Goal: Information Seeking & Learning: Find contact information

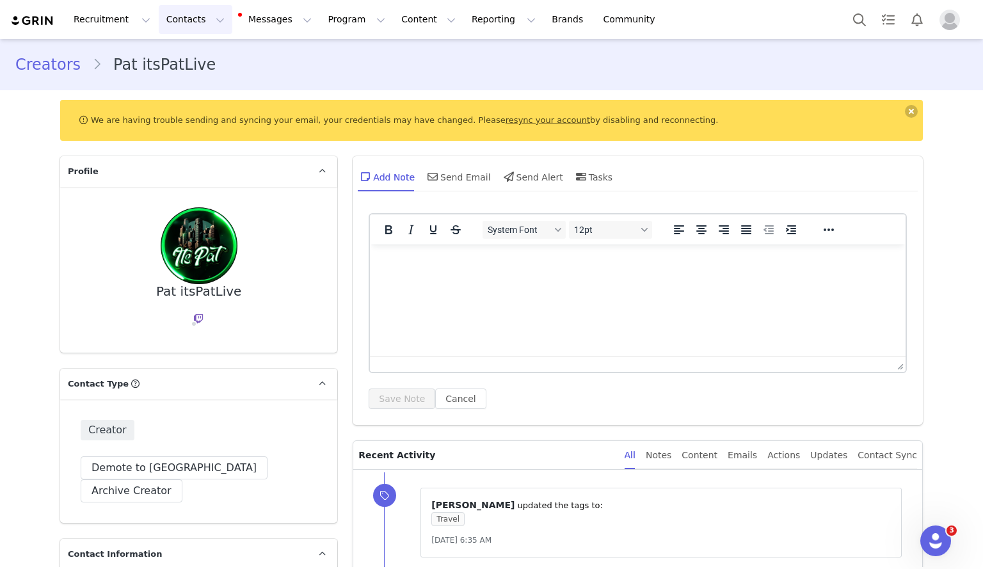
click at [168, 16] on button "Contacts Contacts" at bounding box center [196, 19] width 74 height 29
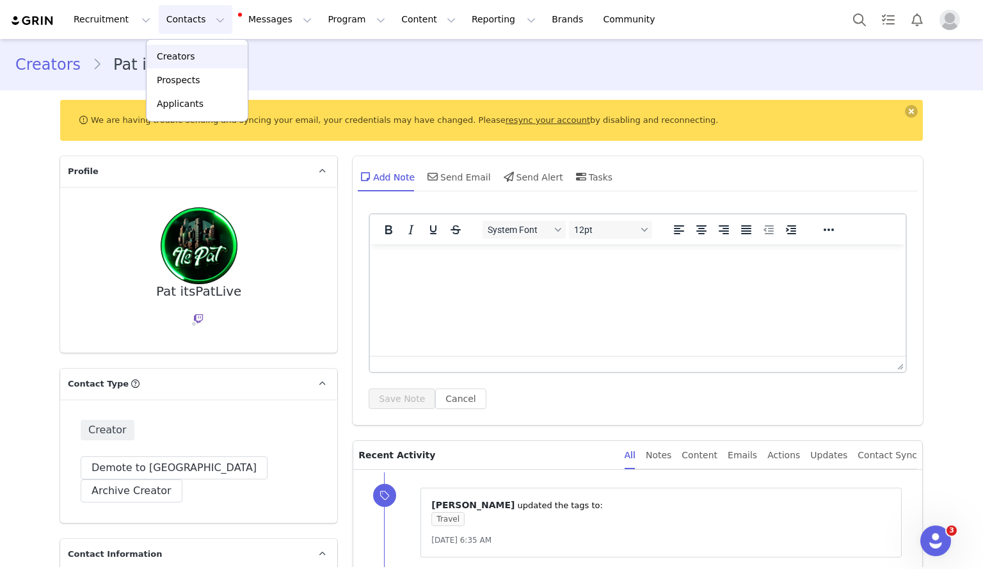
click at [192, 52] on div "Creators" at bounding box center [197, 56] width 86 height 13
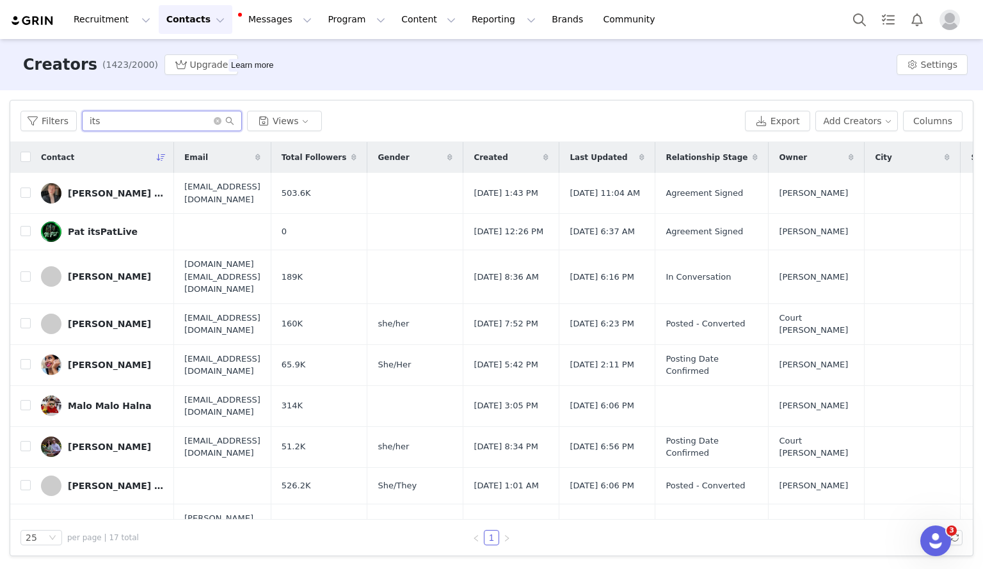
click at [150, 128] on input "its" at bounding box center [162, 121] width 160 height 20
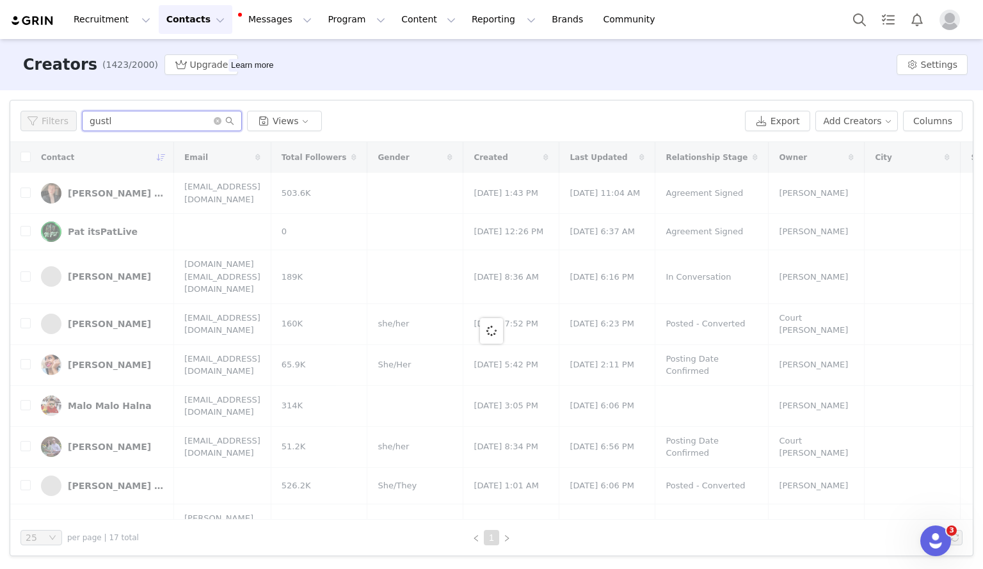
type input "gustl"
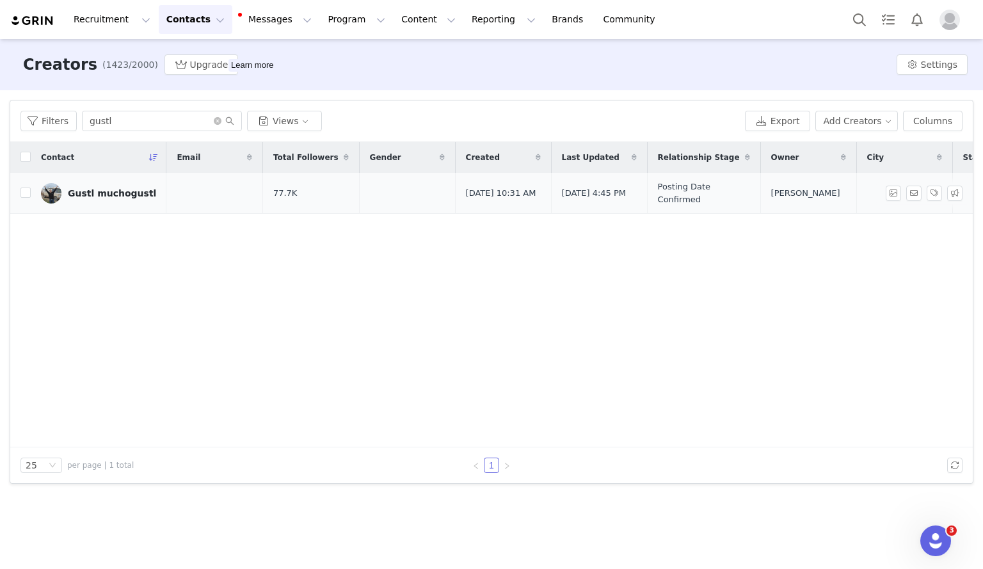
click at [92, 191] on div "Gustl muchogustl" at bounding box center [112, 193] width 88 height 10
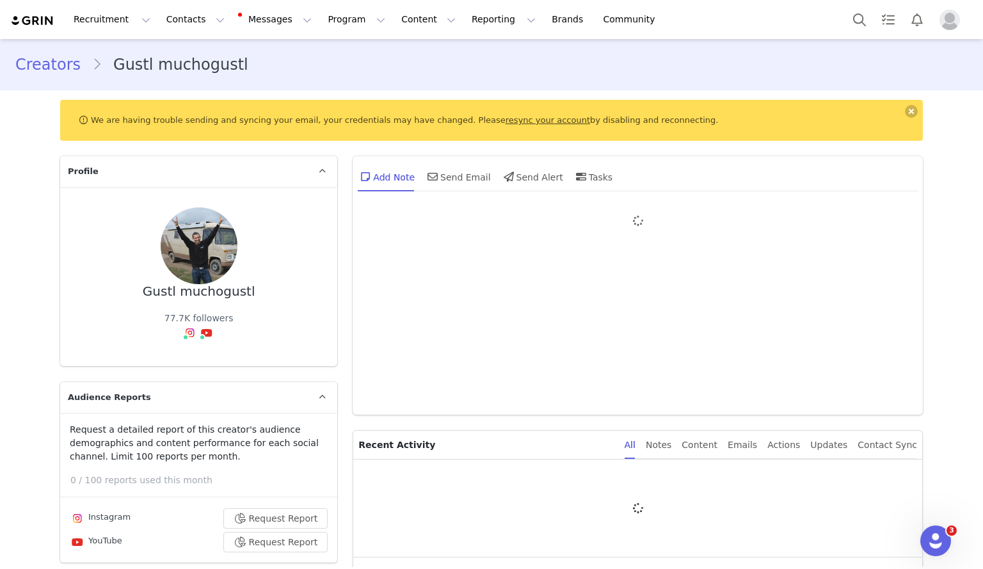
type input "+1 ([GEOGRAPHIC_DATA])"
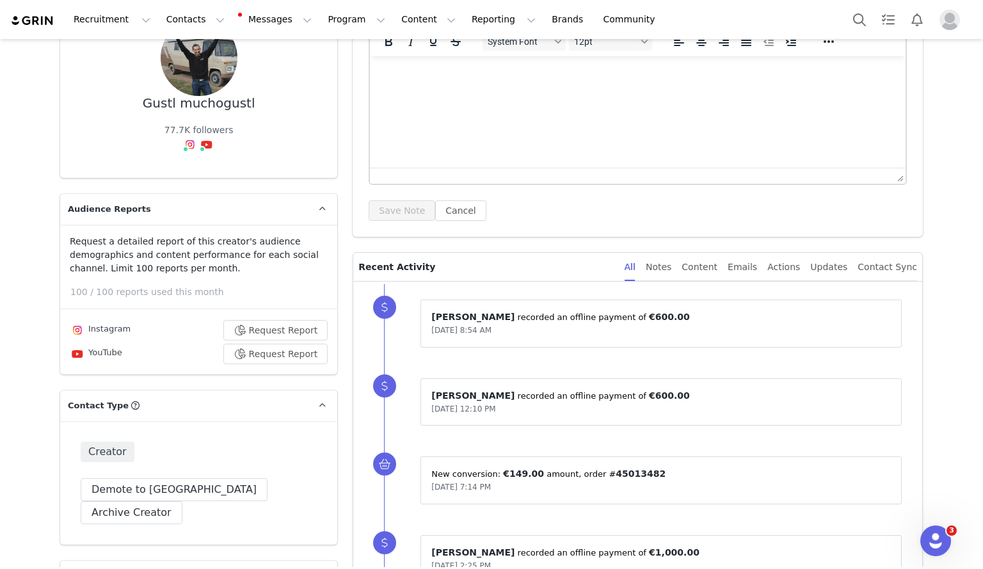
scroll to position [187, 0]
click at [193, 177] on link "@muchogustl" at bounding box center [191, 173] width 61 height 10
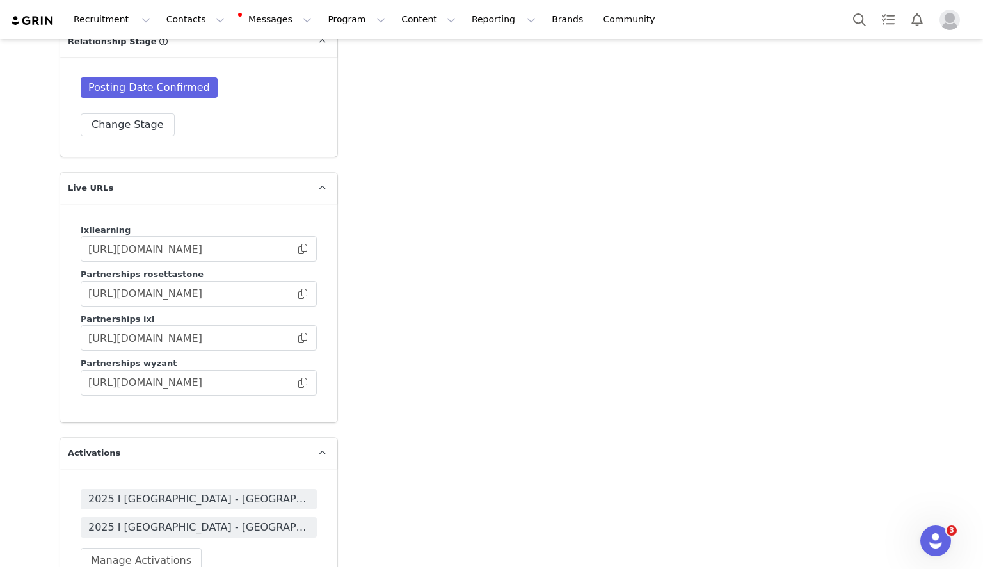
scroll to position [2639, 0]
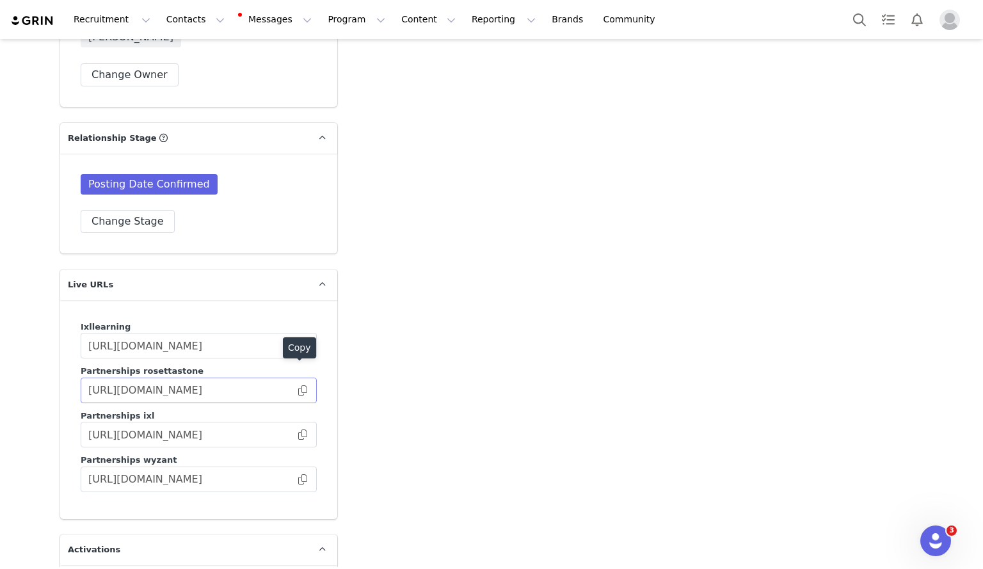
click at [294, 363] on div "Copy" at bounding box center [299, 350] width 33 height 26
click at [299, 390] on span at bounding box center [302, 390] width 13 height 0
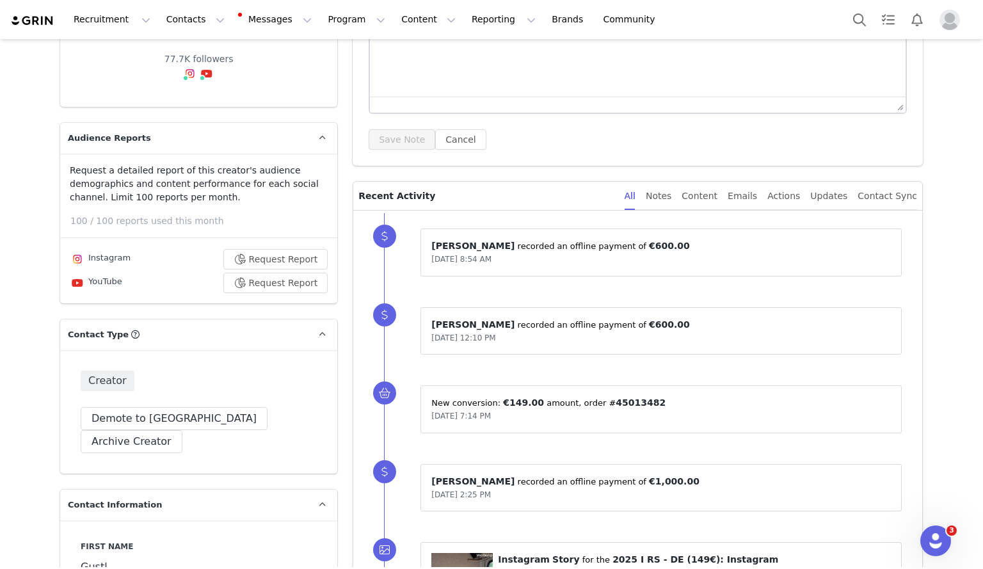
scroll to position [0, 0]
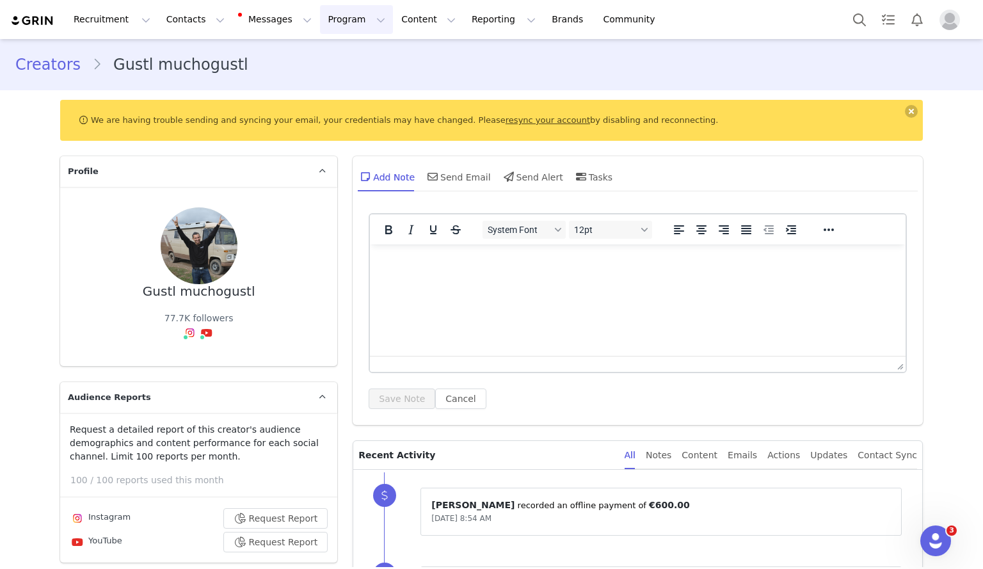
click at [327, 15] on button "Program Program" at bounding box center [356, 19] width 73 height 29
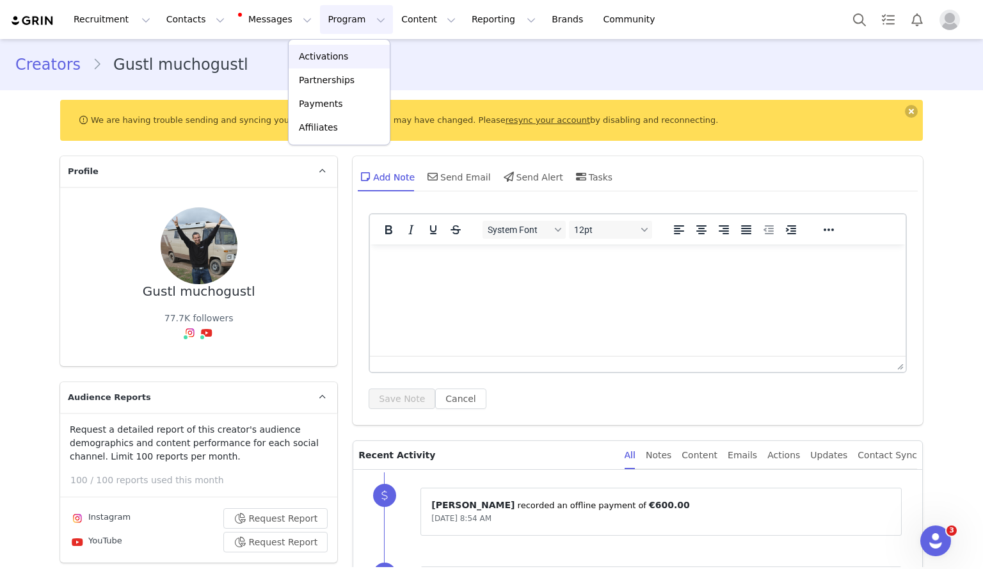
click at [322, 51] on p "Activations" at bounding box center [323, 56] width 49 height 13
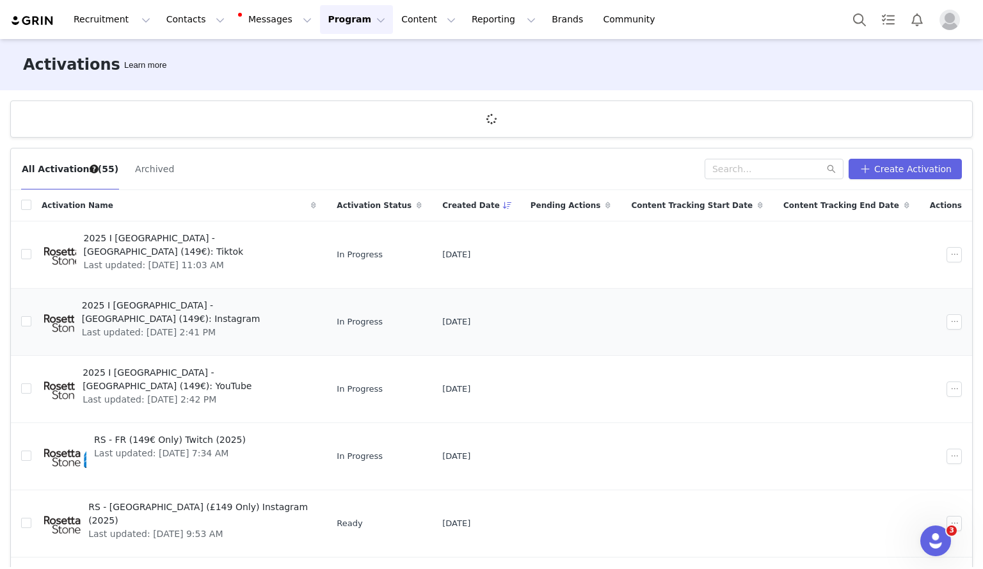
click at [181, 300] on span "2025 I [GEOGRAPHIC_DATA] - [GEOGRAPHIC_DATA] (149€): Instagram" at bounding box center [195, 312] width 227 height 27
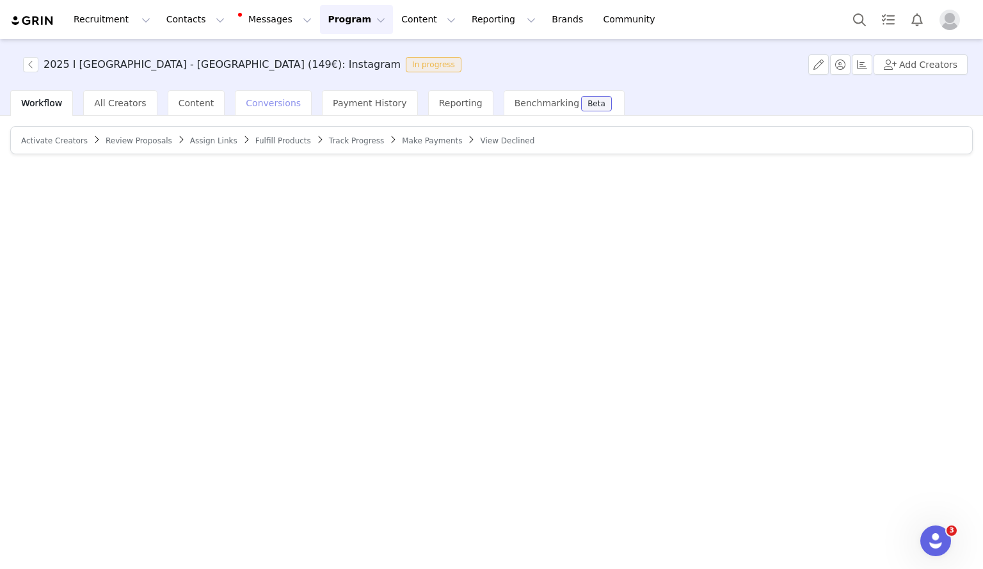
click at [251, 113] on div "Conversions" at bounding box center [273, 103] width 77 height 26
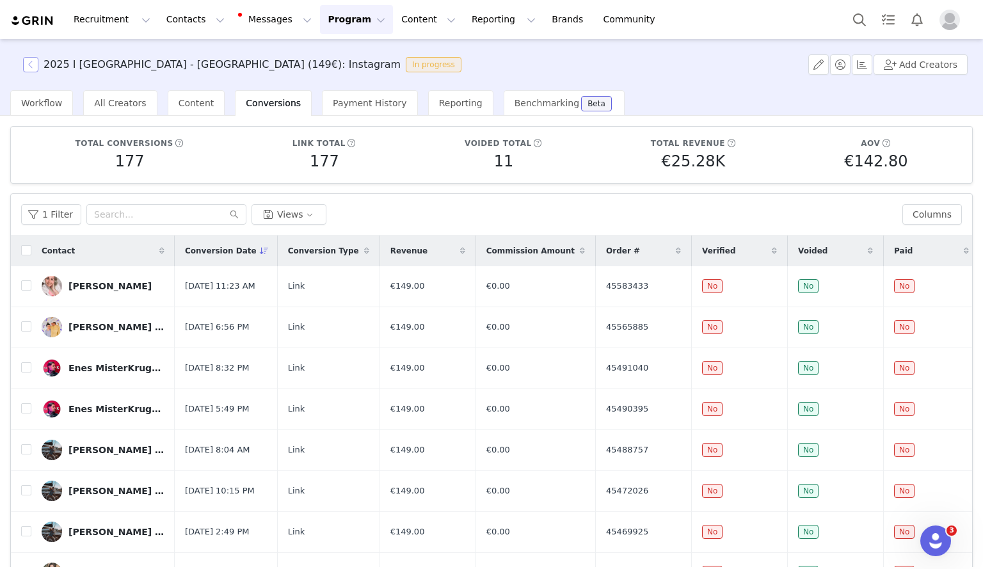
click at [33, 66] on button "button" at bounding box center [30, 64] width 15 height 15
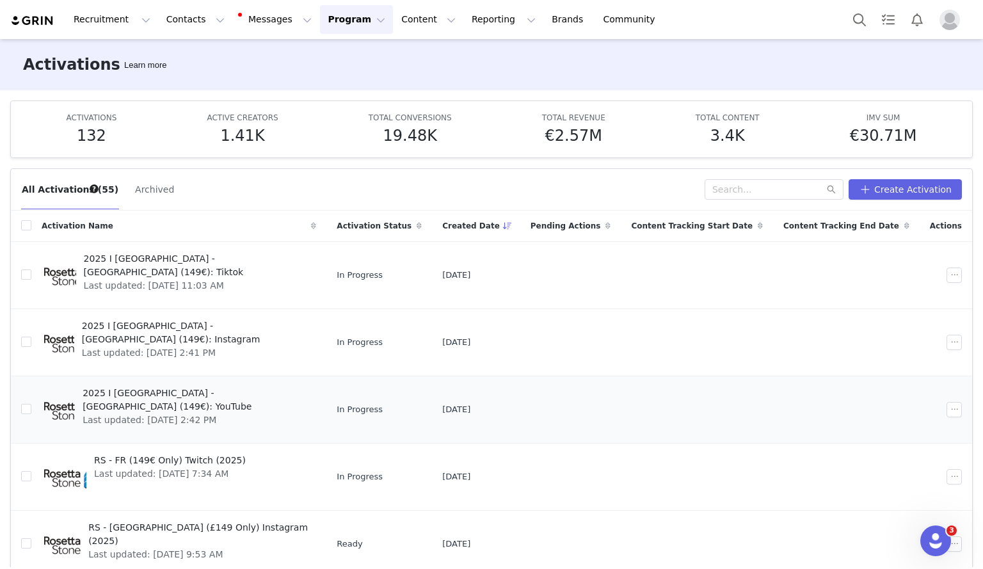
click at [182, 413] on span "Last updated: [DATE] 2:42 PM" at bounding box center [196, 419] width 226 height 13
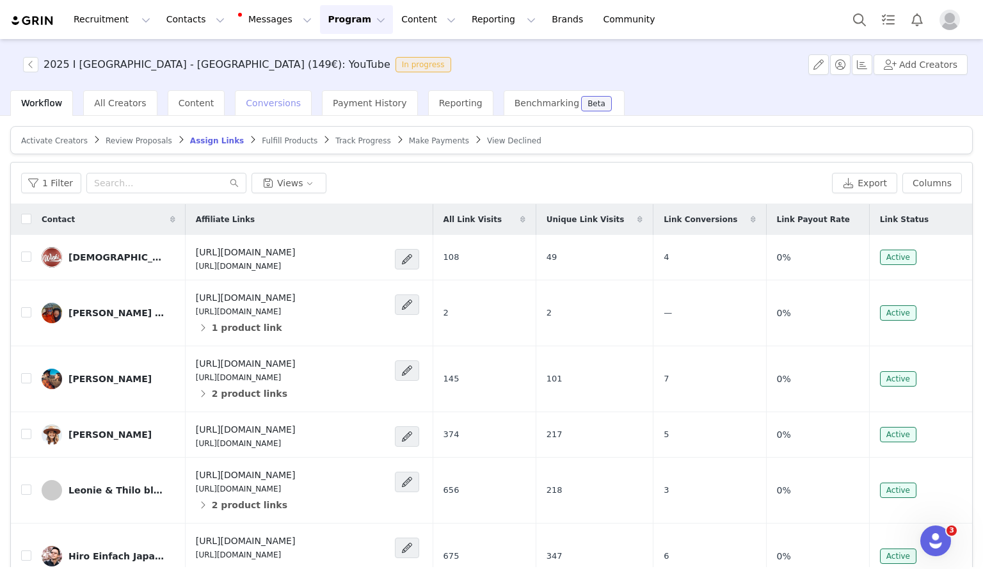
click at [268, 101] on span "Conversions" at bounding box center [273, 103] width 55 height 10
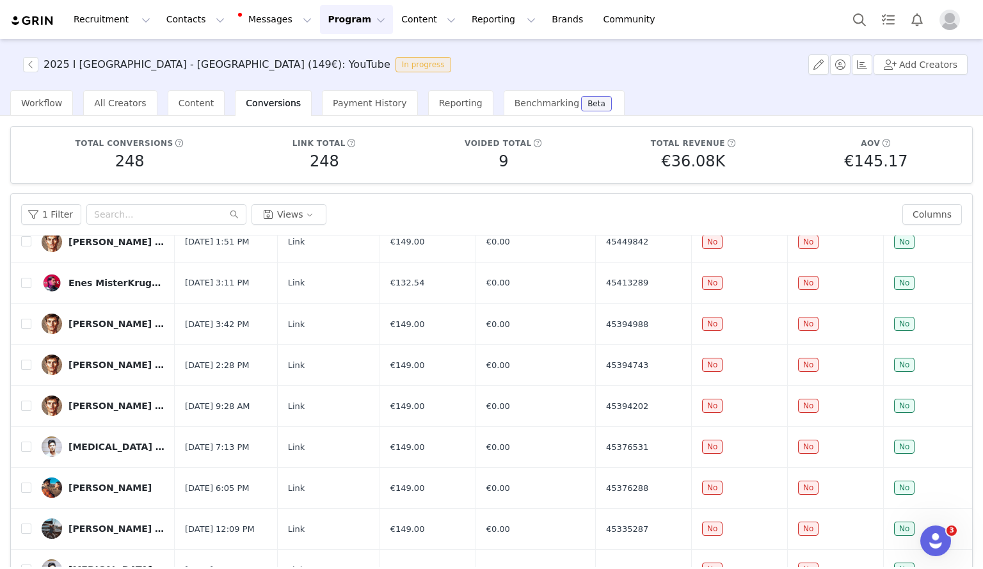
scroll to position [290, 0]
click at [132, 210] on input "text" at bounding box center [166, 214] width 160 height 20
type input "[PERSON_NAME]"
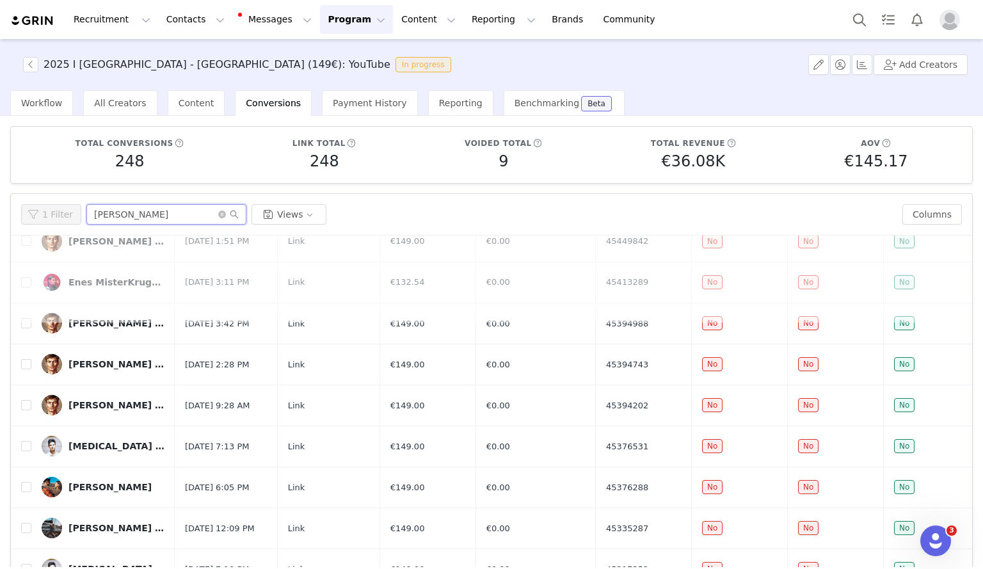
scroll to position [0, 0]
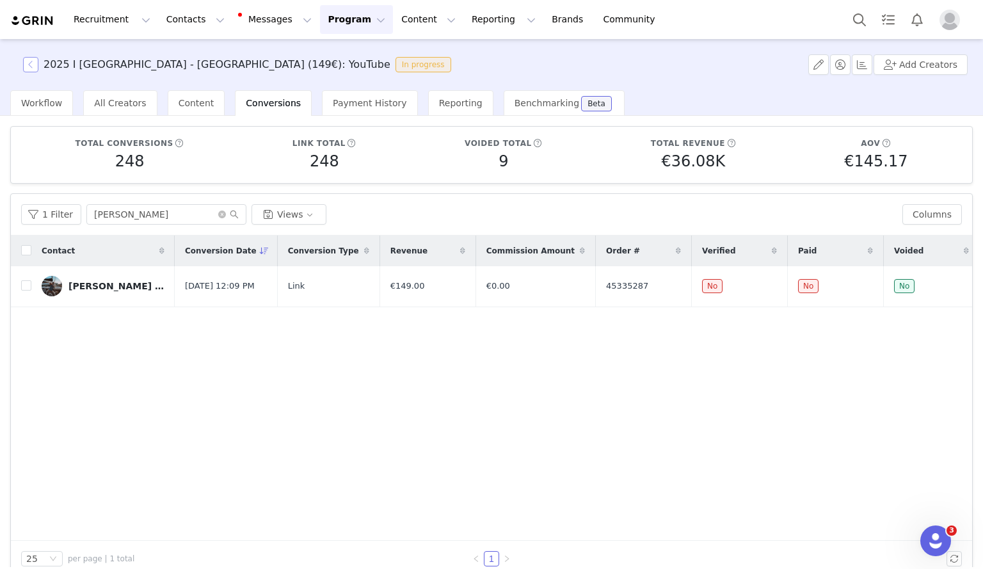
click at [35, 60] on button "button" at bounding box center [30, 64] width 15 height 15
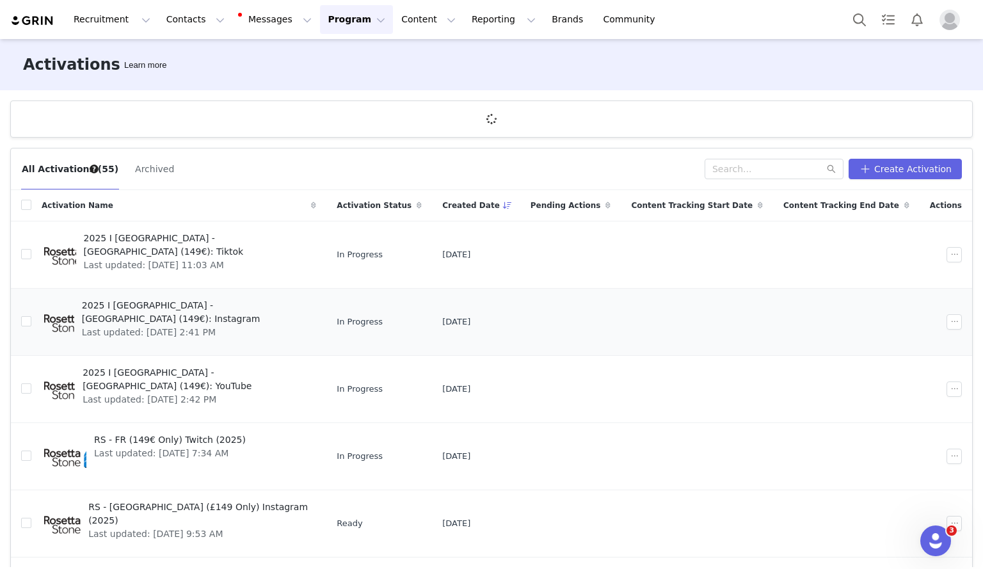
click at [169, 297] on div "2025 I [GEOGRAPHIC_DATA] - [GEOGRAPHIC_DATA] (149€): Instagram Last updated: [D…" at bounding box center [195, 321] width 243 height 51
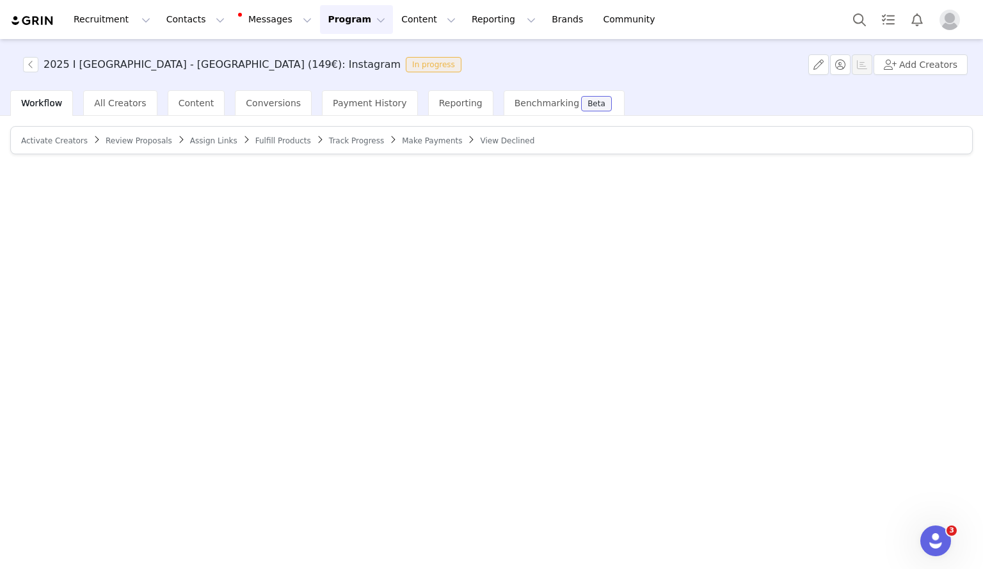
click at [169, 297] on div "Activate Creators Review Proposals Assign Links Fulfill Products Track Progress…" at bounding box center [491, 341] width 983 height 451
click at [662, 91] on div "Workflow All Creators Content Conversions Payment History Reporting Benchmarkin…" at bounding box center [496, 103] width 973 height 26
click at [271, 106] on span "Conversions" at bounding box center [273, 103] width 55 height 10
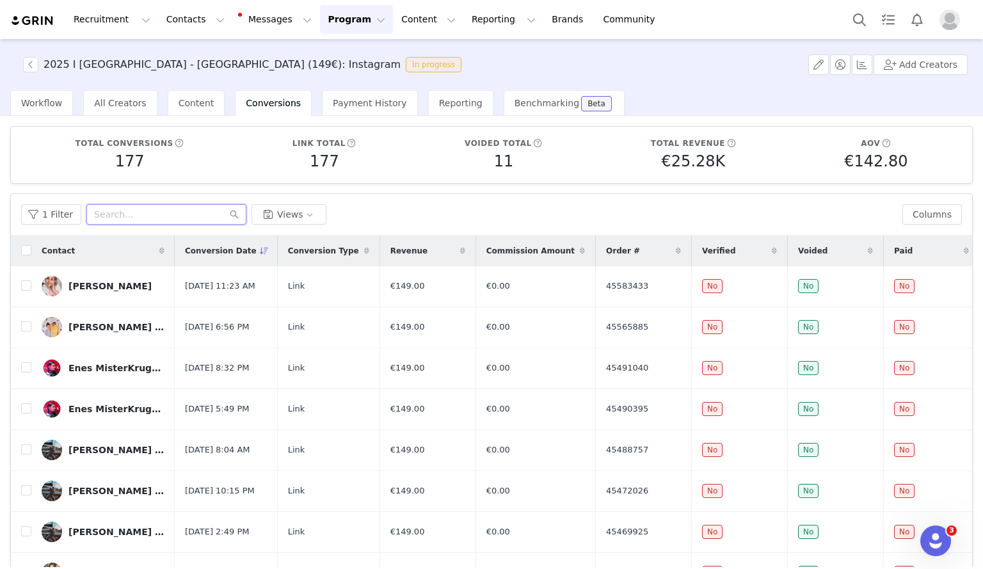
click at [128, 209] on input "text" at bounding box center [166, 214] width 160 height 20
type input "[PERSON_NAME]"
click at [36, 63] on button "button" at bounding box center [30, 64] width 15 height 15
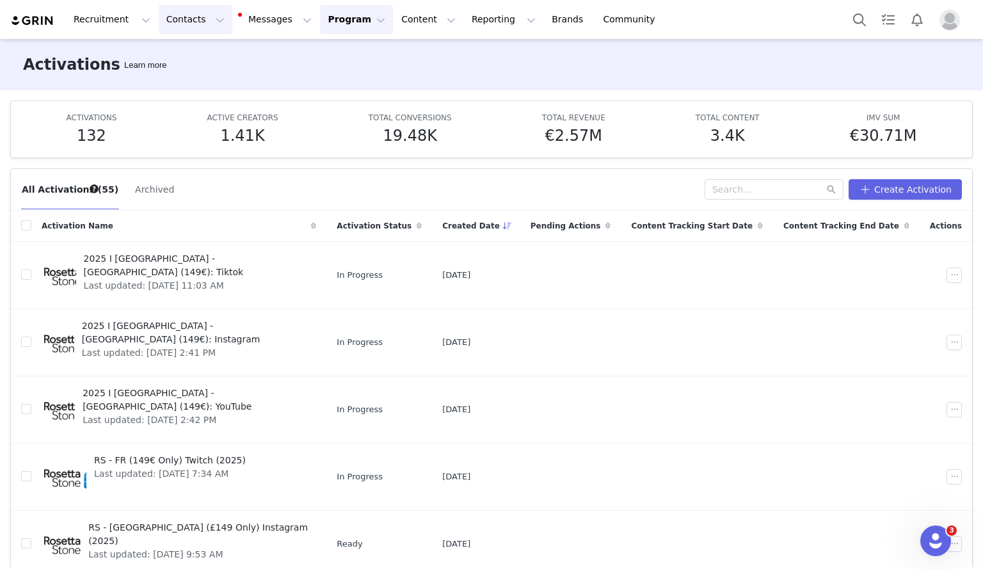
click at [193, 25] on button "Contacts Contacts" at bounding box center [196, 19] width 74 height 29
click at [190, 58] on div "Creators" at bounding box center [197, 56] width 86 height 13
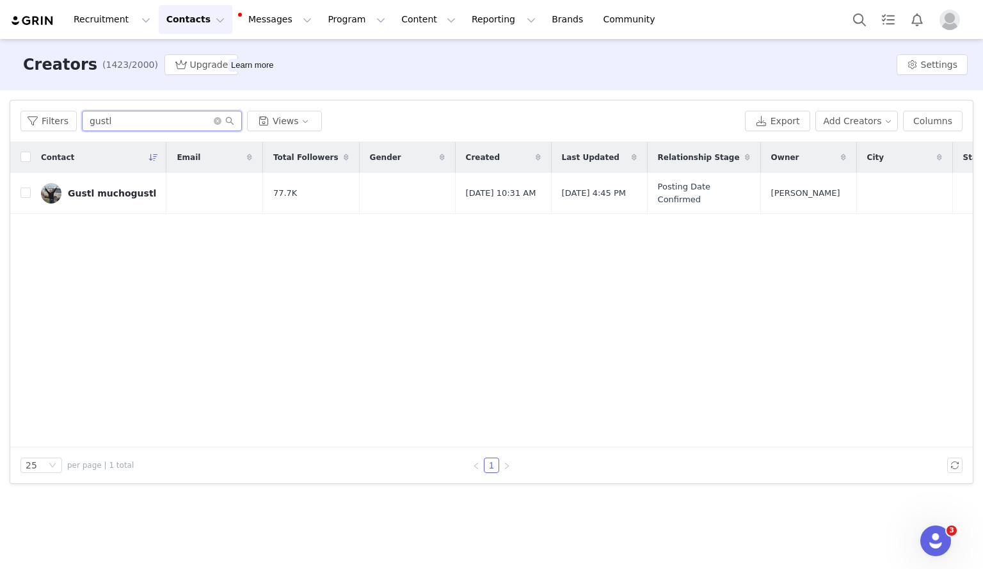
click at [152, 116] on input "gustl" at bounding box center [162, 121] width 160 height 20
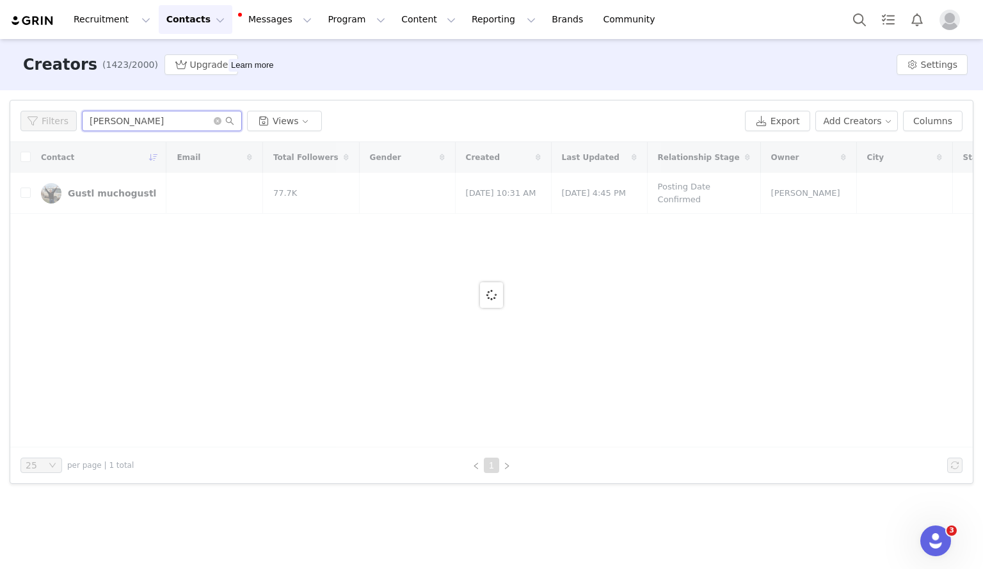
type input "[PERSON_NAME]"
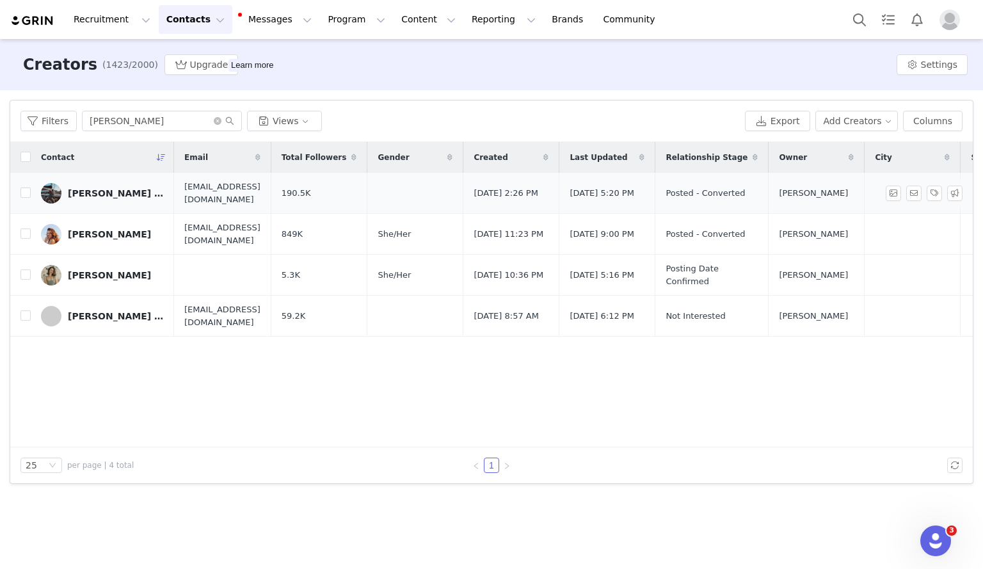
click at [116, 196] on div "[PERSON_NAME] und [PERSON_NAME] [PERSON_NAME] und [PERSON_NAME]" at bounding box center [116, 193] width 96 height 10
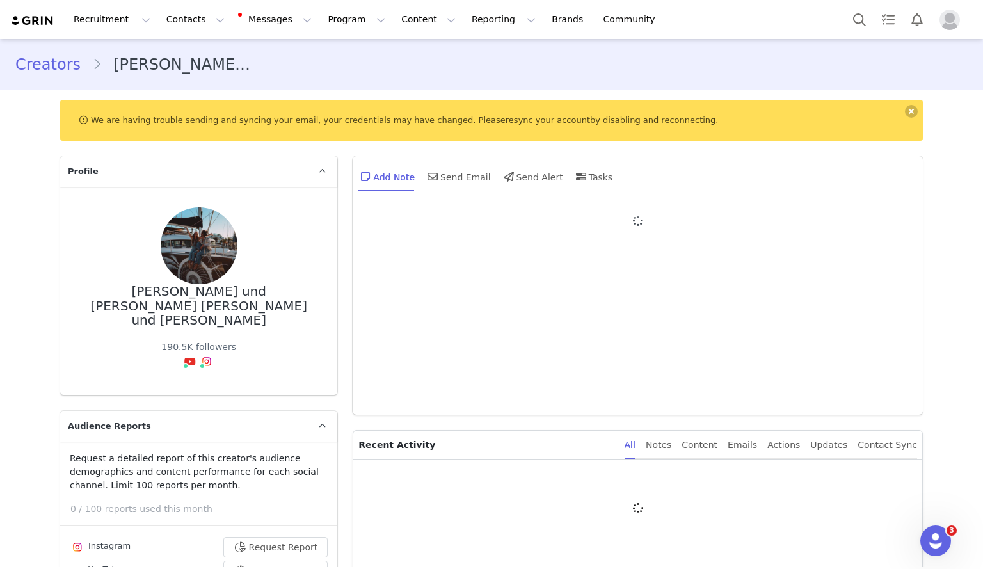
type input "+1 ([GEOGRAPHIC_DATA])"
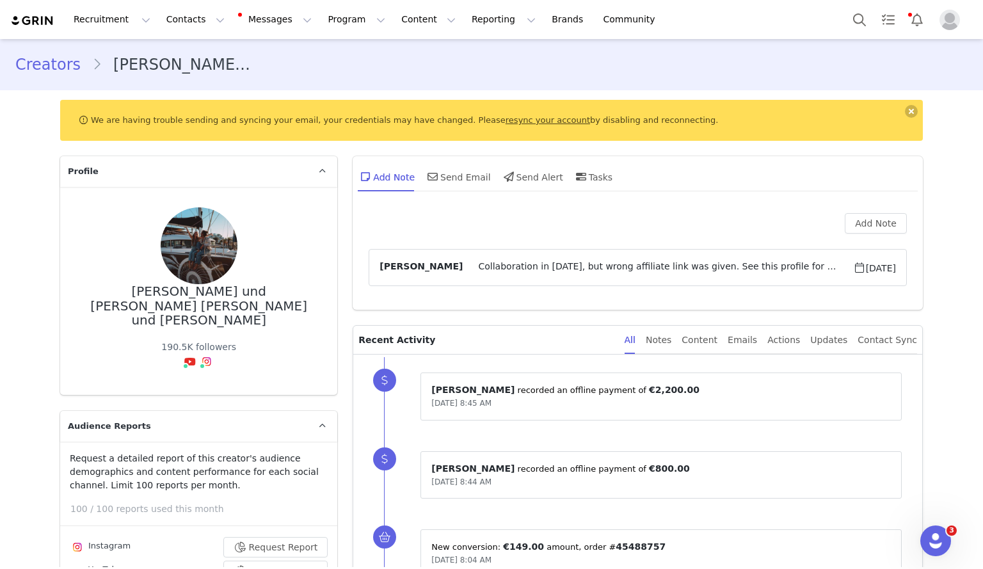
scroll to position [150, 0]
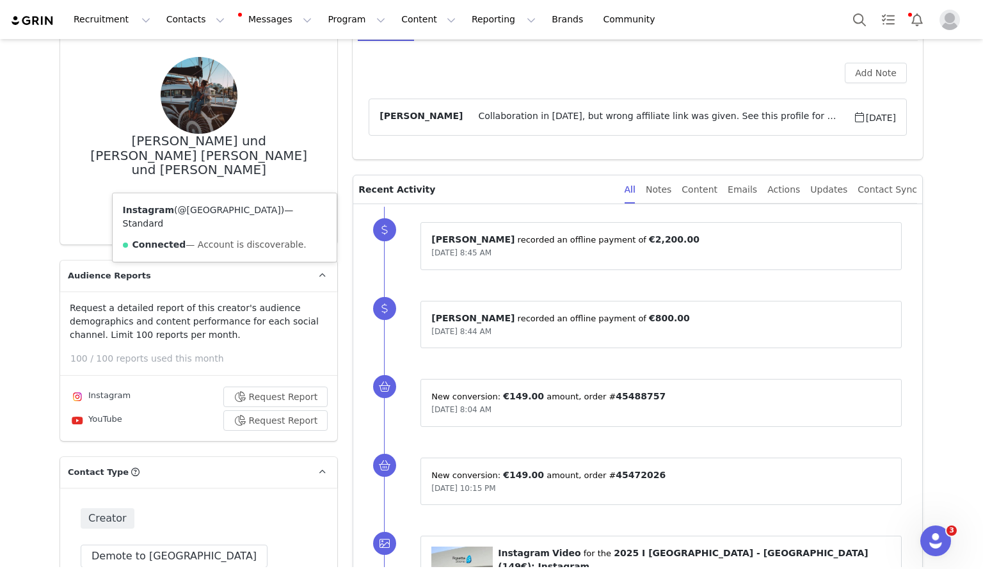
click at [200, 212] on link "@[GEOGRAPHIC_DATA]" at bounding box center [229, 210] width 103 height 10
